Goal: Information Seeking & Learning: Find specific fact

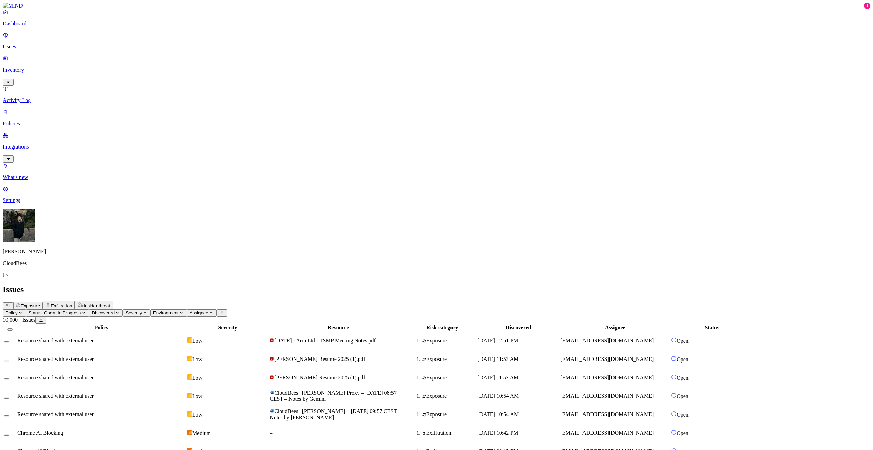
click at [53, 67] on p "Inventory" at bounding box center [437, 70] width 868 height 6
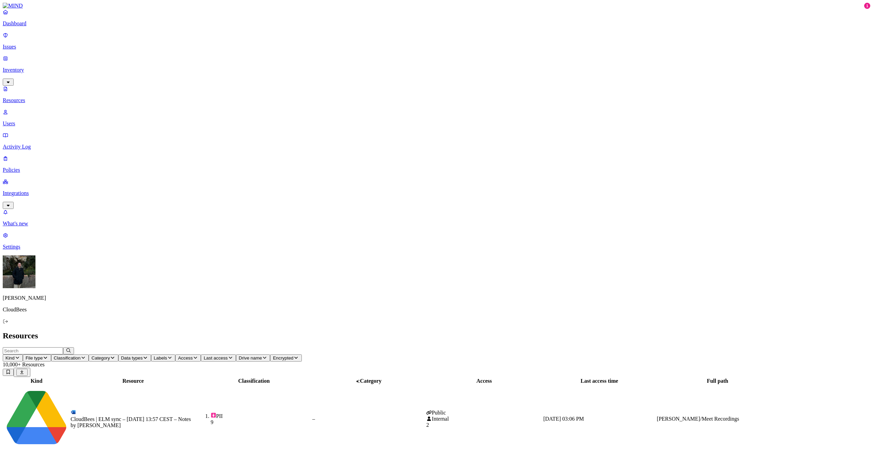
click at [267, 355] on icon "button" at bounding box center [264, 357] width 5 height 4
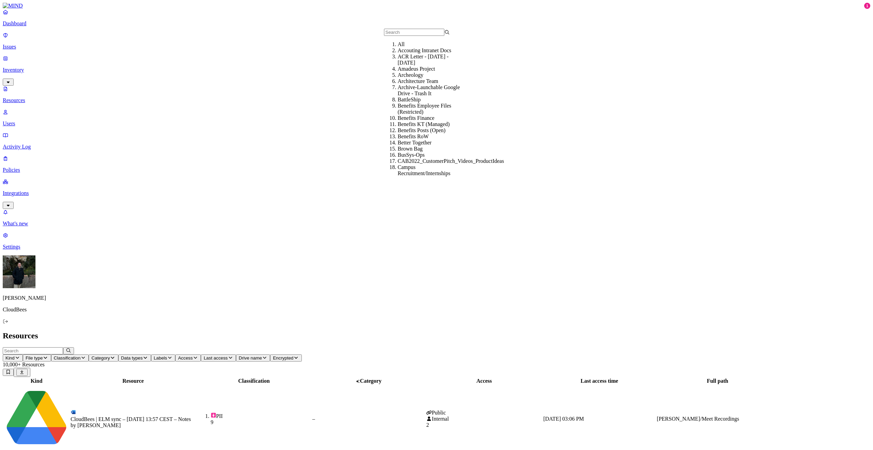
click at [46, 120] on p "Users" at bounding box center [437, 123] width 868 height 6
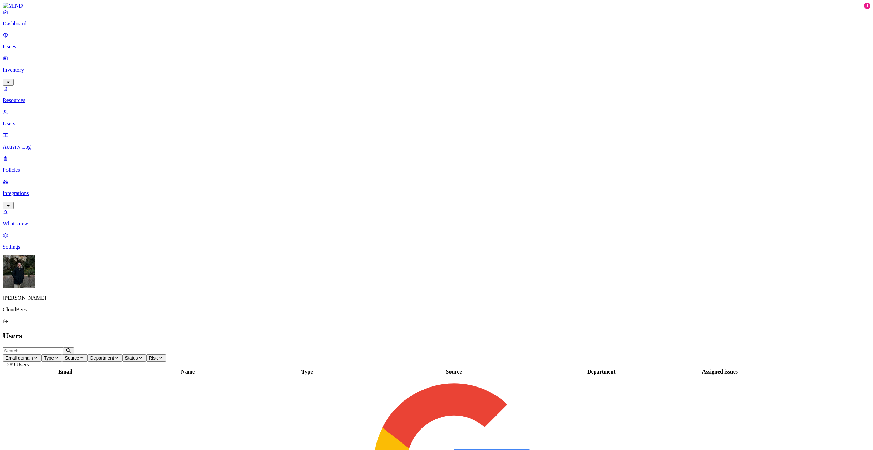
click at [63, 347] on input "text" at bounding box center [33, 350] width 60 height 7
paste input "[DATE] 01:39:29.274000000"
type input "[DATE] 01:39:29.274000000"
click at [63, 347] on input "text" at bounding box center [33, 350] width 60 height 7
paste input "[EMAIL_ADDRESS][DOMAIN_NAME]"
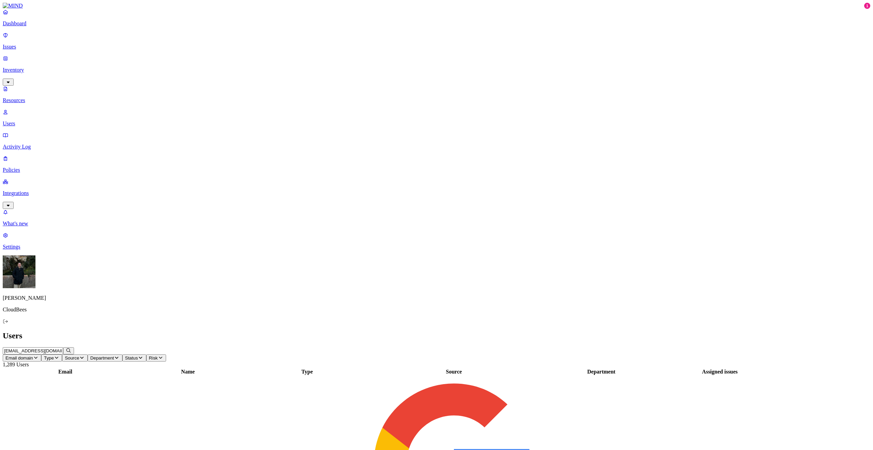
scroll to position [0, 7]
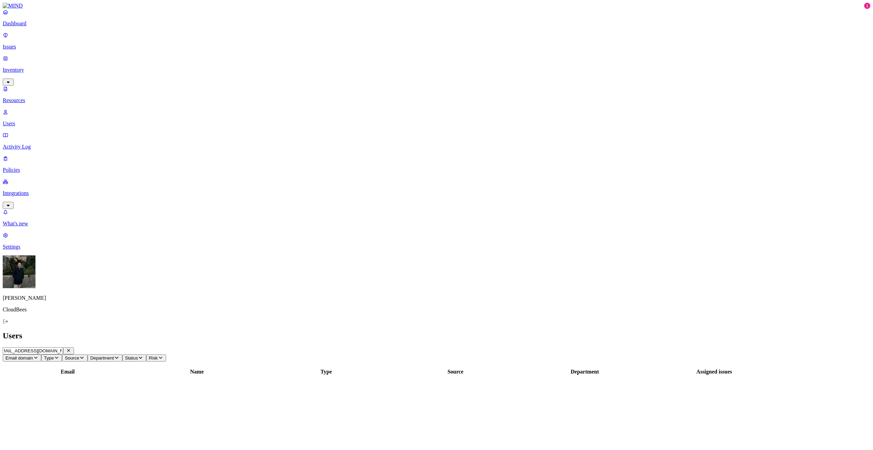
type input "[EMAIL_ADDRESS][DOMAIN_NAME]"
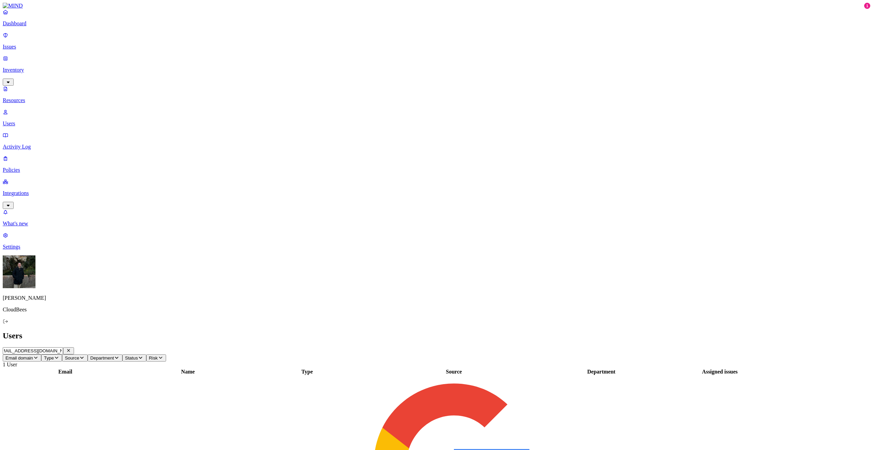
scroll to position [0, 0]
drag, startPoint x: 740, startPoint y: 167, endPoint x: 776, endPoint y: 167, distance: 35.8
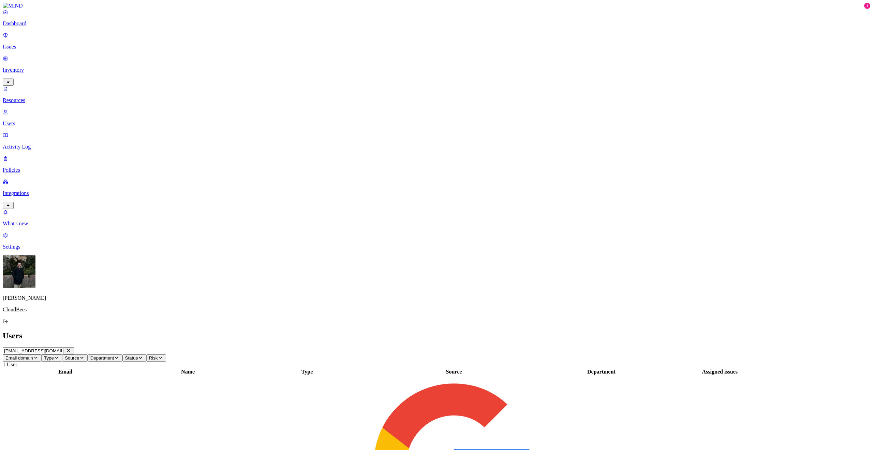
scroll to position [240, 0]
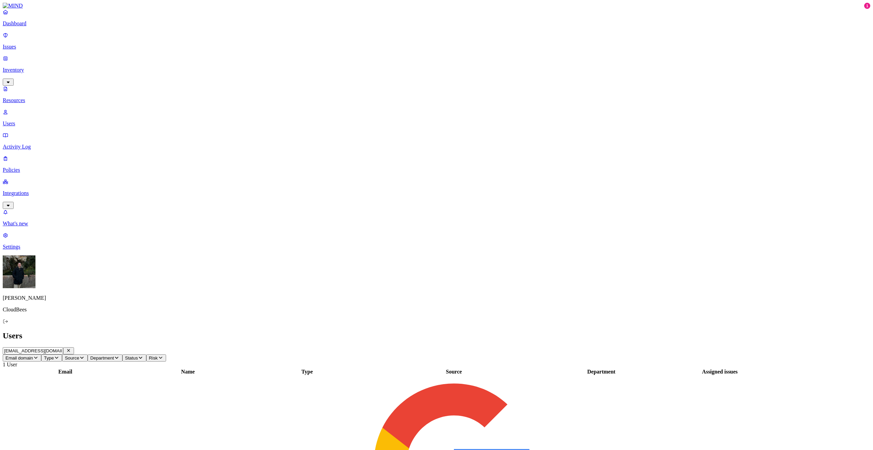
drag, startPoint x: 816, startPoint y: 141, endPoint x: 751, endPoint y: 140, distance: 64.5
copy div "Openai-Okta-Drive-Integration"
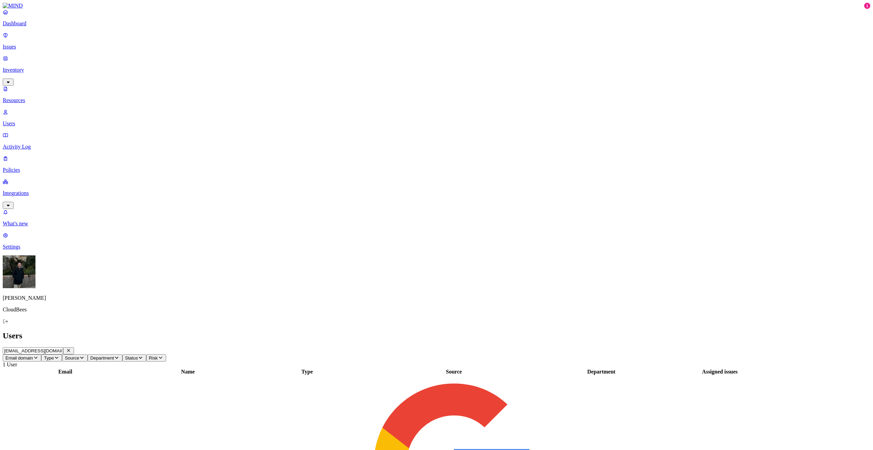
drag, startPoint x: 721, startPoint y: 227, endPoint x: 736, endPoint y: 227, distance: 14.7
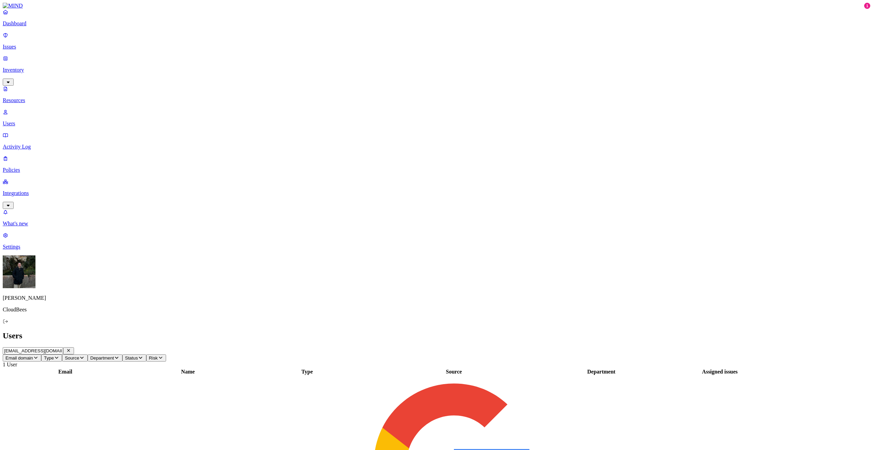
scroll to position [31, 0]
paste input "CloudBees- Sailpoint- 200 CI users- Q-23446-1.pdf"
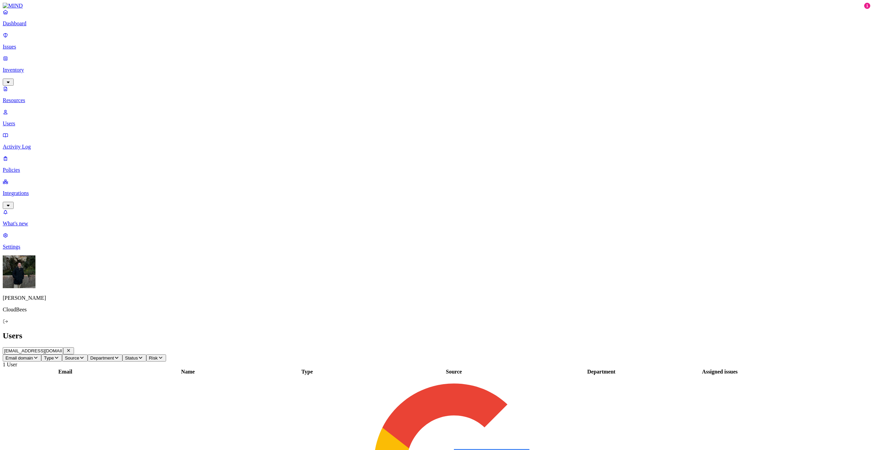
scroll to position [0, 48]
type input "CloudBees- Sailpoint- 200 CI users- Q-23446-1.pdf"
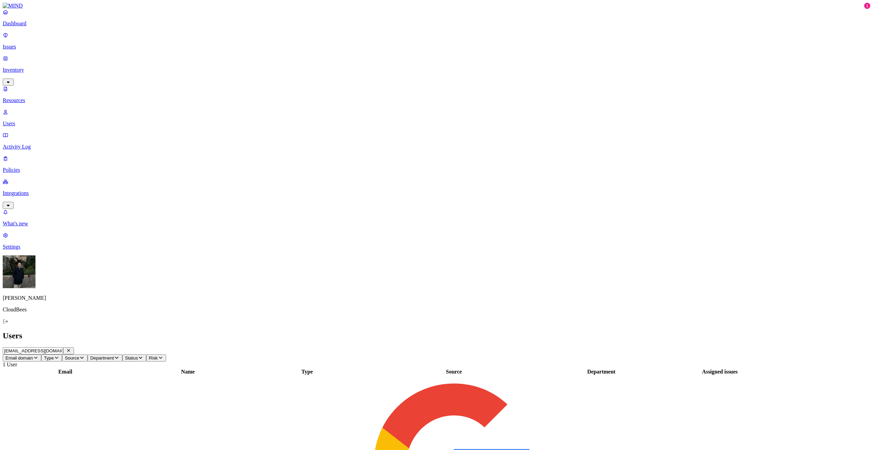
drag, startPoint x: 749, startPoint y: 138, endPoint x: 750, endPoint y: 143, distance: 4.6
drag, startPoint x: 755, startPoint y: 141, endPoint x: 819, endPoint y: 142, distance: 63.5
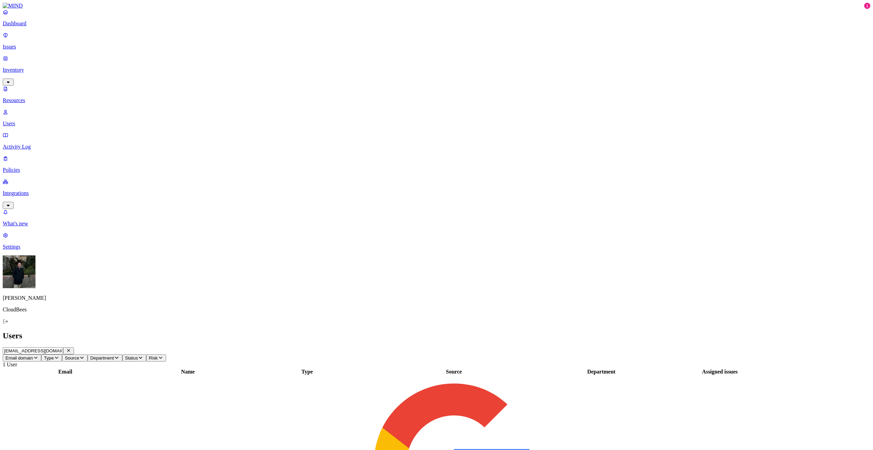
copy div "Openai-Okta-Drive-Integration"
drag, startPoint x: 698, startPoint y: 141, endPoint x: 818, endPoint y: 141, distance: 120.8
copy div "OAuth app Openai-Okta-Drive-Integration"
